Goal: Find specific page/section: Find specific page/section

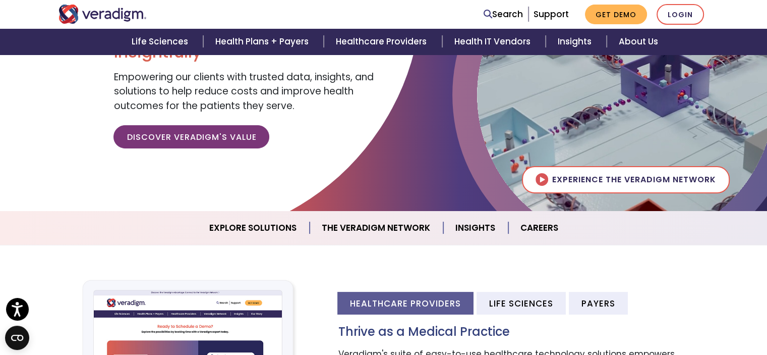
scroll to position [129, 0]
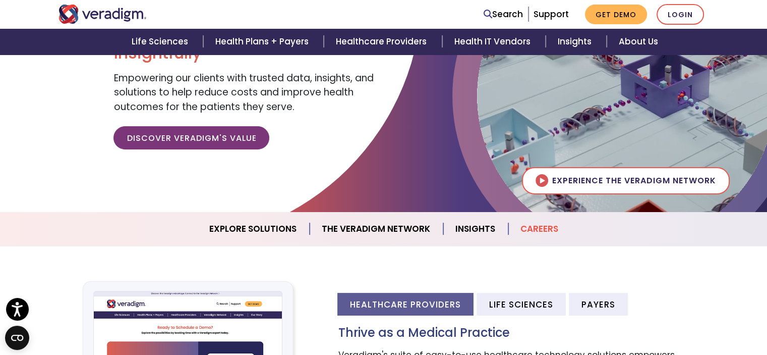
click at [551, 223] on link "Careers" at bounding box center [539, 229] width 62 height 26
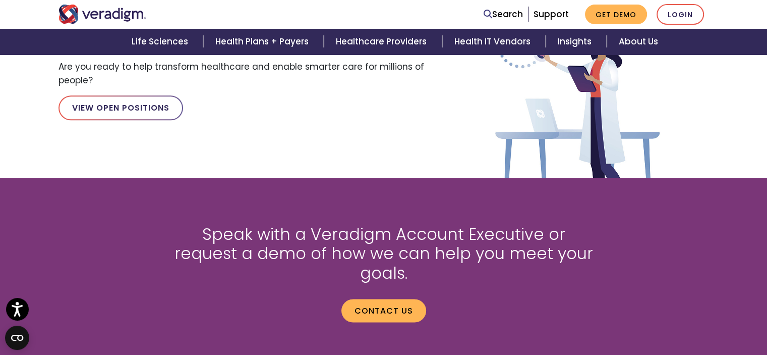
scroll to position [1210, 0]
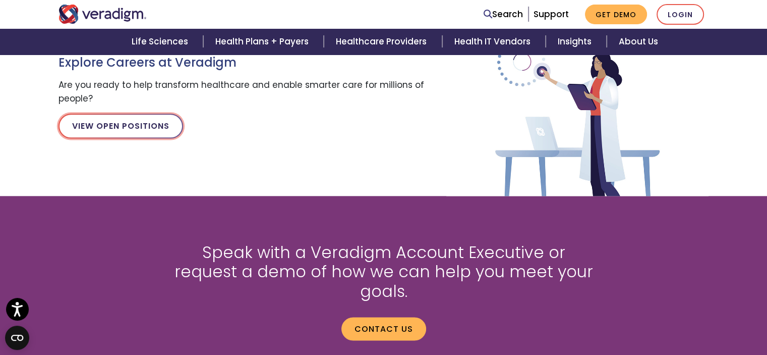
drag, startPoint x: 119, startPoint y: 139, endPoint x: 150, endPoint y: 129, distance: 32.9
click at [150, 129] on div "Explore Careers at Veradigm Are you ready to help transform healthcare and enab…" at bounding box center [245, 94] width 388 height 102
click at [150, 129] on link "View Open Positions" at bounding box center [121, 126] width 125 height 24
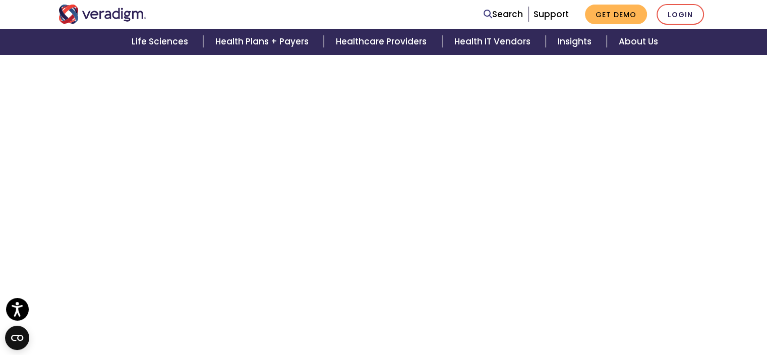
scroll to position [310, 0]
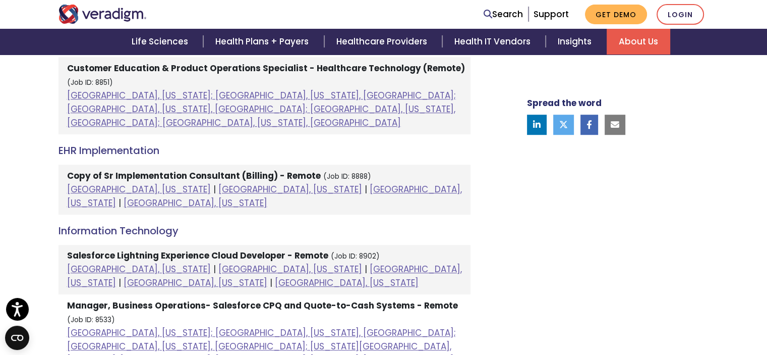
scroll to position [627, 0]
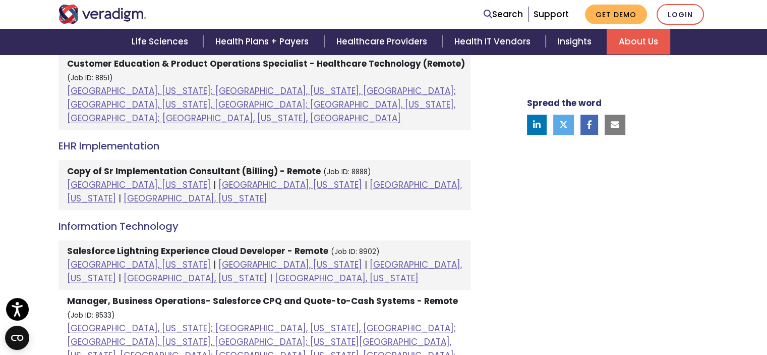
click at [127, 11] on img "Veradigm logo" at bounding box center [103, 14] width 88 height 19
